Goal: Task Accomplishment & Management: Manage account settings

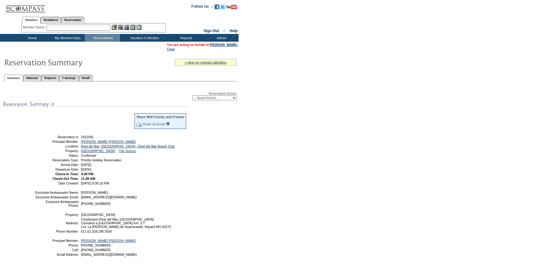
click at [222, 96] on select "-- Select Action -- Modify Reservation Dates Modify Reservation Cost Modify Occ…" at bounding box center [215, 97] width 45 height 5
select select "ChangeOccupancy"
click at [193, 95] on select "-- Select Action -- Modify Reservation Dates Modify Reservation Cost Modify Occ…" at bounding box center [215, 97] width 45 height 5
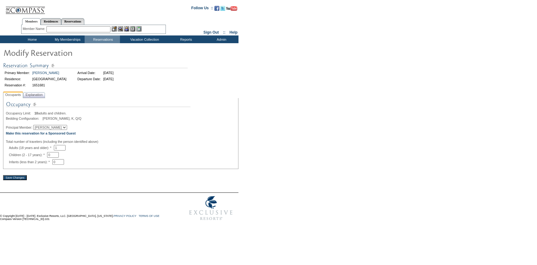
drag, startPoint x: 55, startPoint y: 127, endPoint x: 54, endPoint y: 130, distance: 3.4
click at [55, 127] on select "[PERSON_NAME] [PERSON_NAME] [PERSON_NAME]" at bounding box center [50, 127] width 34 height 5
select select "12208"
click at [37, 125] on select "Mary Andringa Mindi Vandenbosch Carrie Andringa" at bounding box center [50, 127] width 34 height 5
click at [35, 90] on div "Primary Member: Mary Andringa Arrival Date: 3/15/2026 Residence: Casa Punta Sur…" at bounding box center [121, 75] width 236 height 33
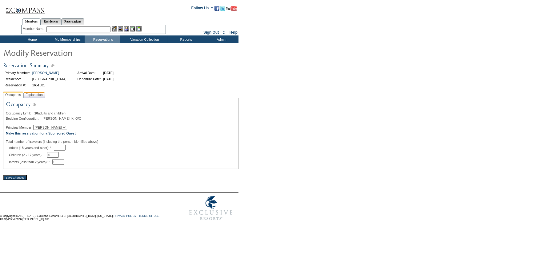
click at [36, 94] on span "Explanation" at bounding box center [34, 94] width 20 height 6
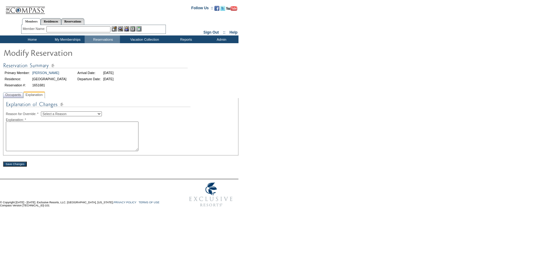
click at [67, 113] on select "Select a Reason Creating Continuous Stay Days Rebooked After Cancellation Editi…" at bounding box center [71, 113] width 61 height 5
select select "1045"
click at [46, 111] on select "Select a Reason Creating Continuous Stay Days Rebooked After Cancellation Editi…" at bounding box center [71, 113] width 61 height 5
click at [60, 139] on textarea at bounding box center [72, 136] width 133 height 30
type textarea "Per email from Carrie. MB"
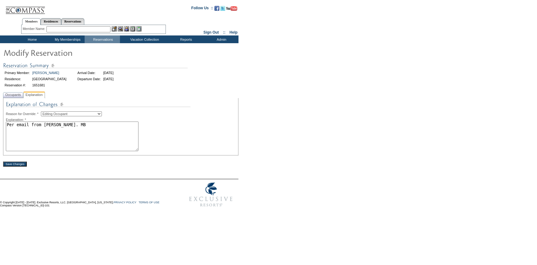
click at [18, 166] on input "Save Changes" at bounding box center [15, 163] width 24 height 5
click at [19, 163] on input "Save Changes" at bounding box center [15, 163] width 24 height 5
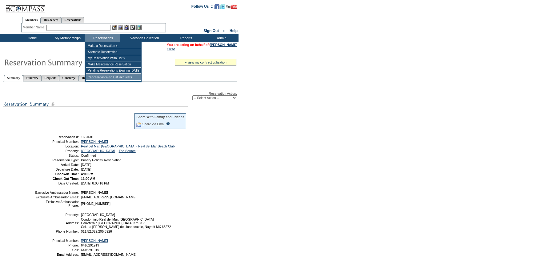
click at [100, 77] on td "Cancellation Wish List Requests" at bounding box center [113, 77] width 55 height 6
